Goal: Task Accomplishment & Management: Manage account settings

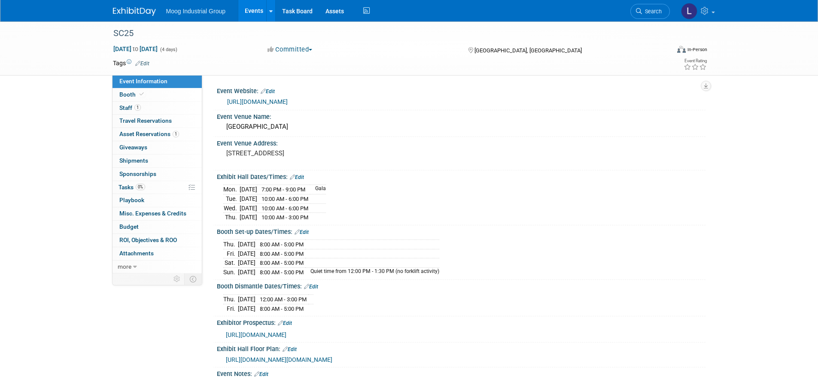
click at [129, 61] on icon at bounding box center [129, 62] width 5 height 5
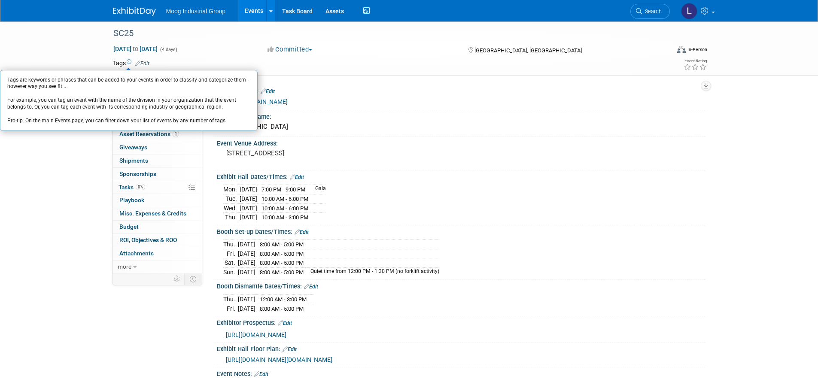
click at [146, 62] on link "Edit" at bounding box center [142, 64] width 14 height 6
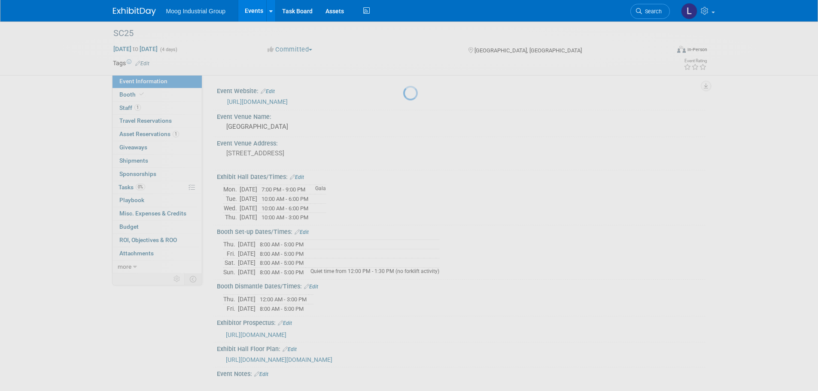
click at [403, 62] on div at bounding box center [409, 195] width 12 height 391
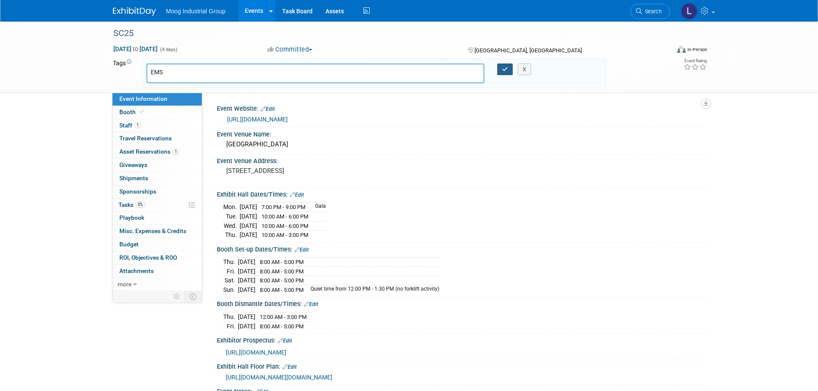
type input "EMS"
click at [505, 71] on icon "button" at bounding box center [505, 70] width 6 height 6
type input "EMS"
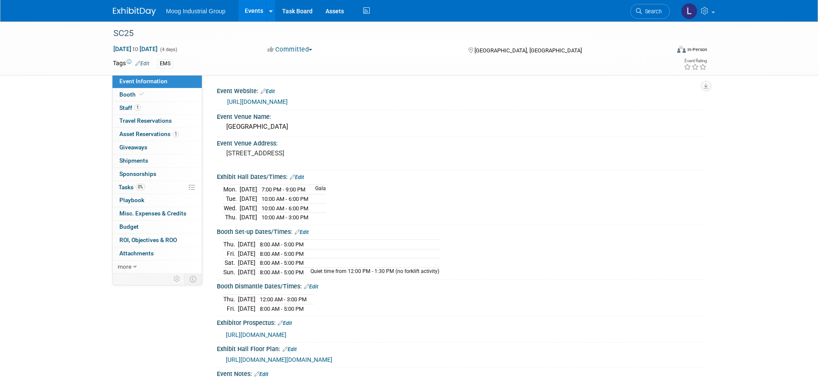
click at [143, 62] on link "Edit" at bounding box center [142, 64] width 14 height 6
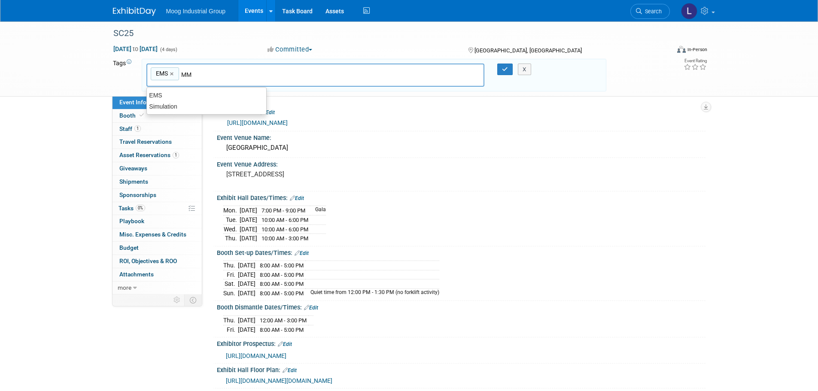
type input "MMD"
type input "EMS, MMD"
click at [504, 73] on button "button" at bounding box center [504, 70] width 15 height 12
